Goal: Navigation & Orientation: Find specific page/section

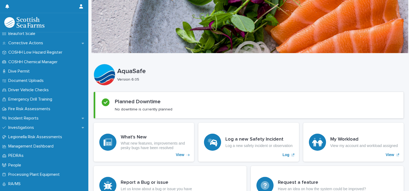
scroll to position [125, 0]
click at [51, 116] on div "Incident Reports" at bounding box center [44, 118] width 88 height 9
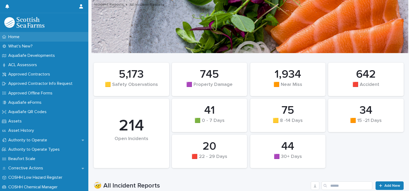
click at [44, 34] on div "Home" at bounding box center [44, 36] width 88 height 9
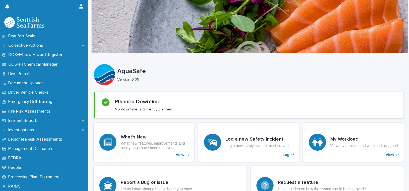
scroll to position [168, 0]
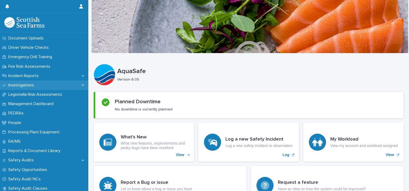
click at [48, 85] on div "Investigations" at bounding box center [44, 85] width 88 height 9
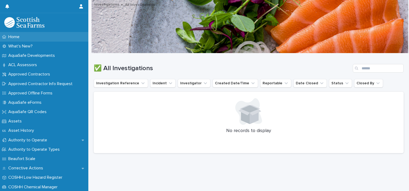
click at [54, 36] on div "Home" at bounding box center [44, 36] width 88 height 9
